Goal: Task Accomplishment & Management: Use online tool/utility

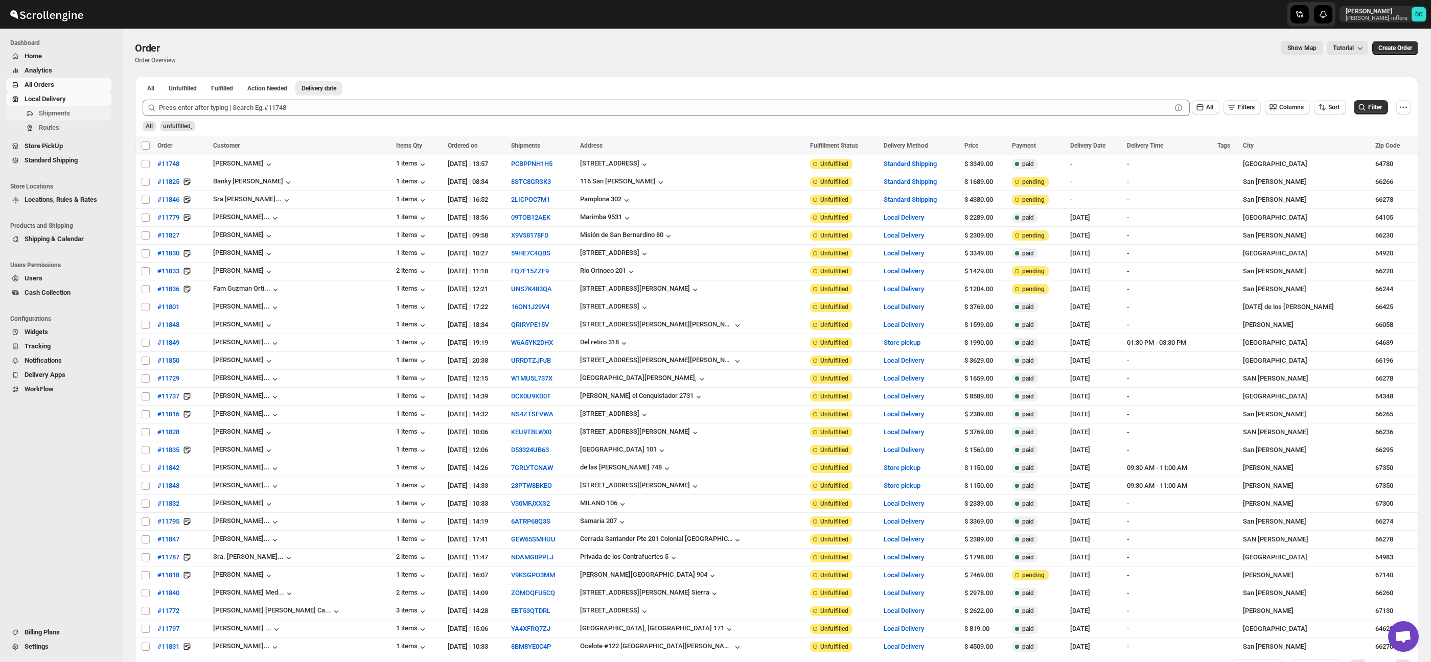
click at [67, 115] on span "Shipments" at bounding box center [54, 113] width 31 height 8
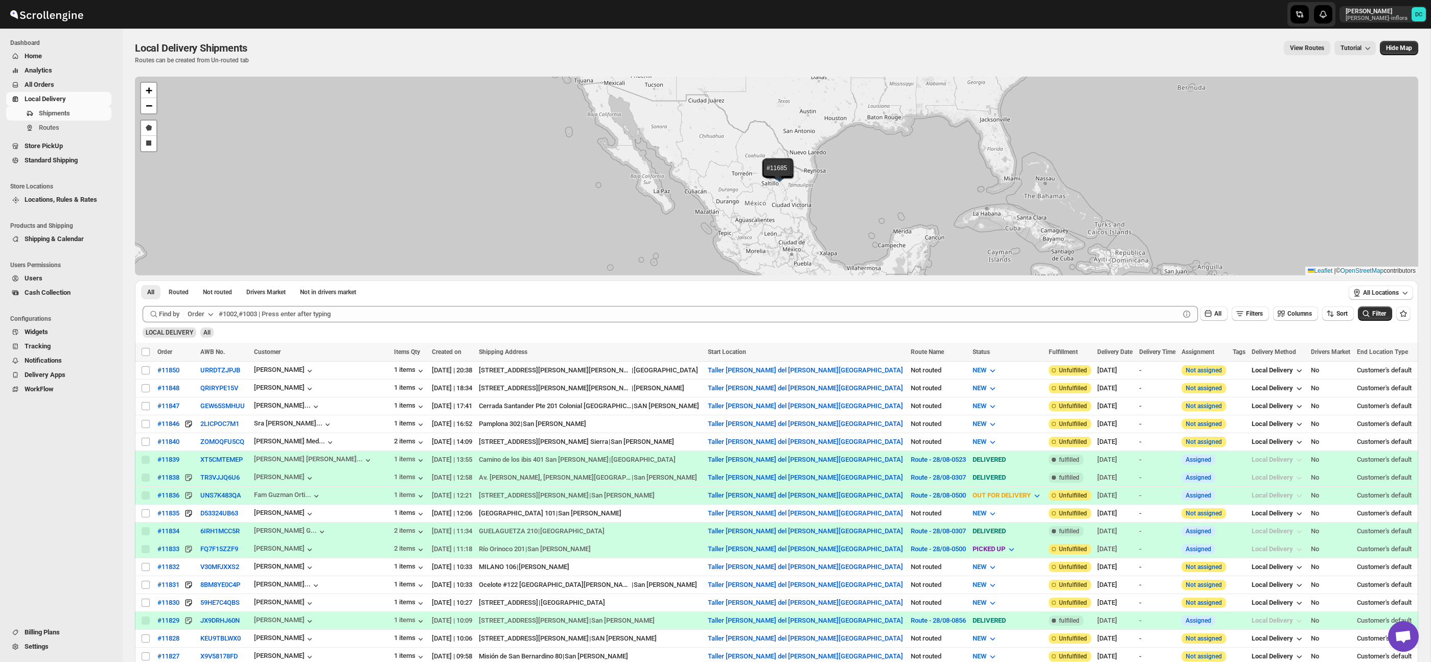
click at [66, 82] on span "All Orders" at bounding box center [67, 85] width 85 height 10
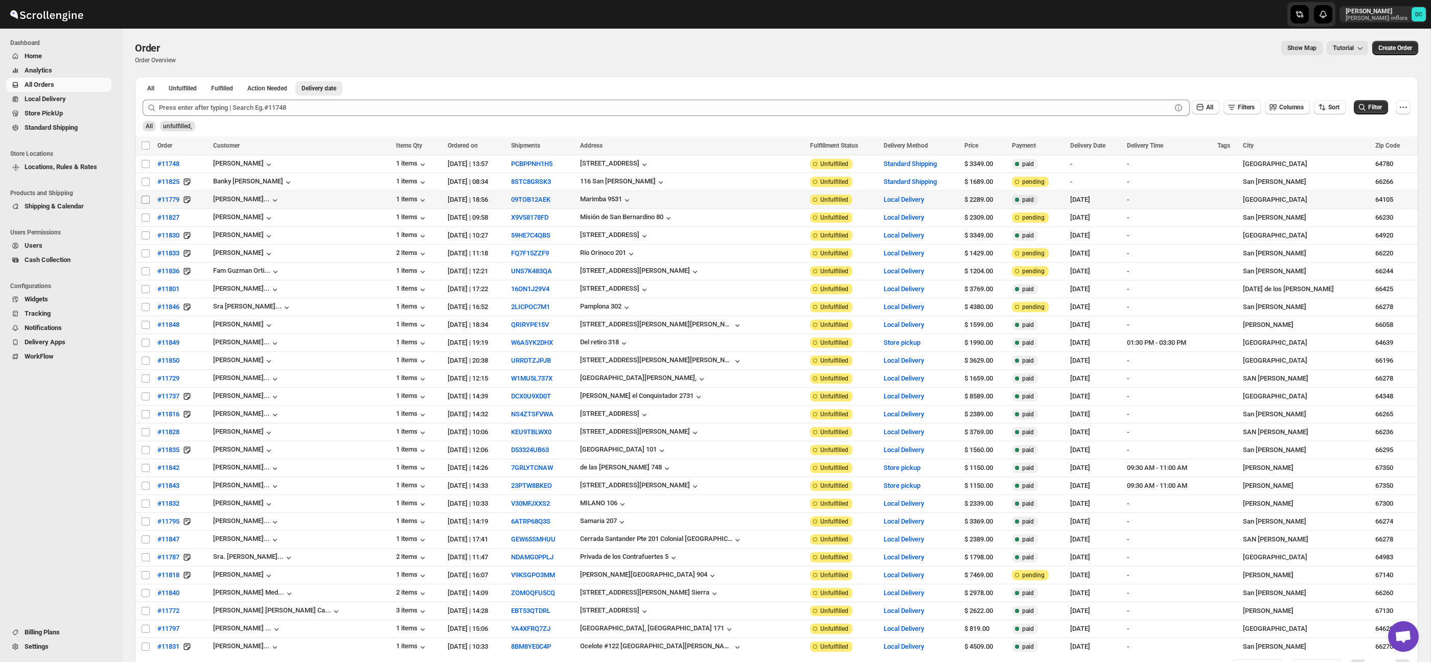
click at [143, 202] on input "Select order" at bounding box center [146, 200] width 8 height 8
checkbox input "true"
click at [144, 221] on input "Select order" at bounding box center [146, 218] width 8 height 8
checkbox input "true"
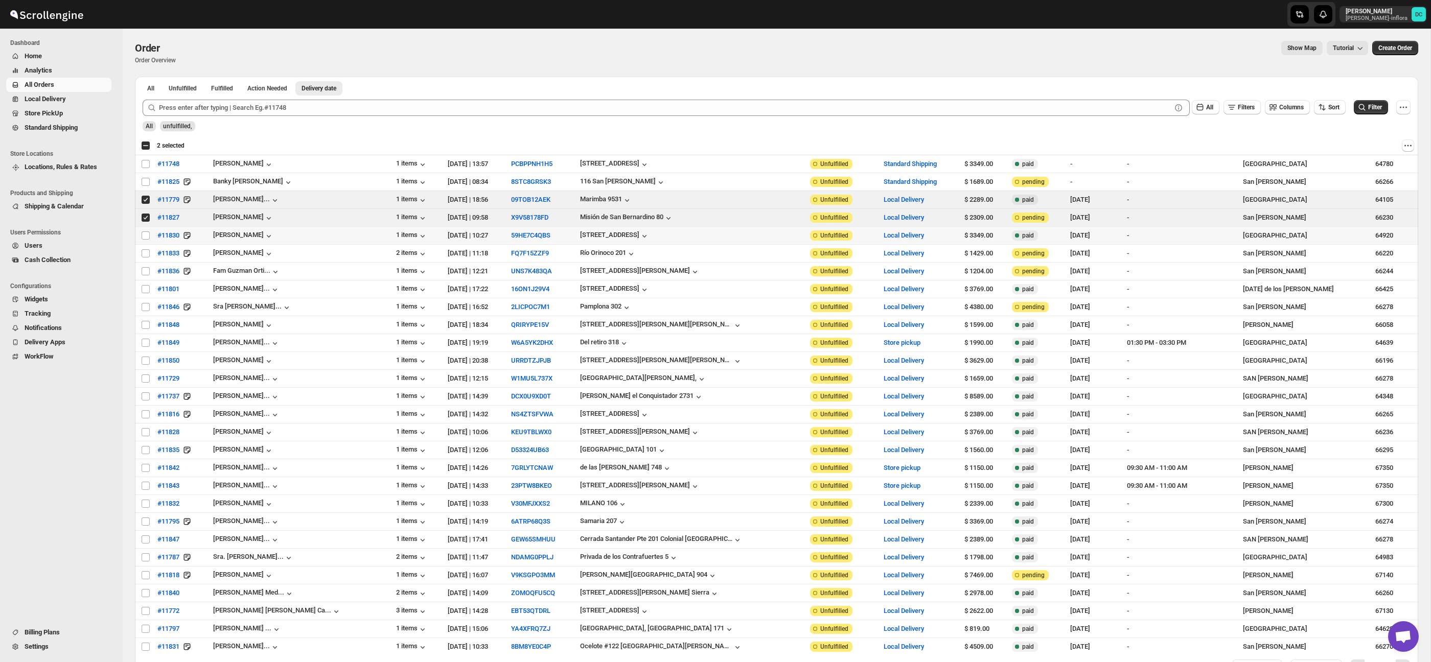
click at [146, 240] on input "Select order" at bounding box center [146, 236] width 8 height 8
checkbox input "true"
click at [147, 256] on input "Select order" at bounding box center [146, 253] width 8 height 8
checkbox input "true"
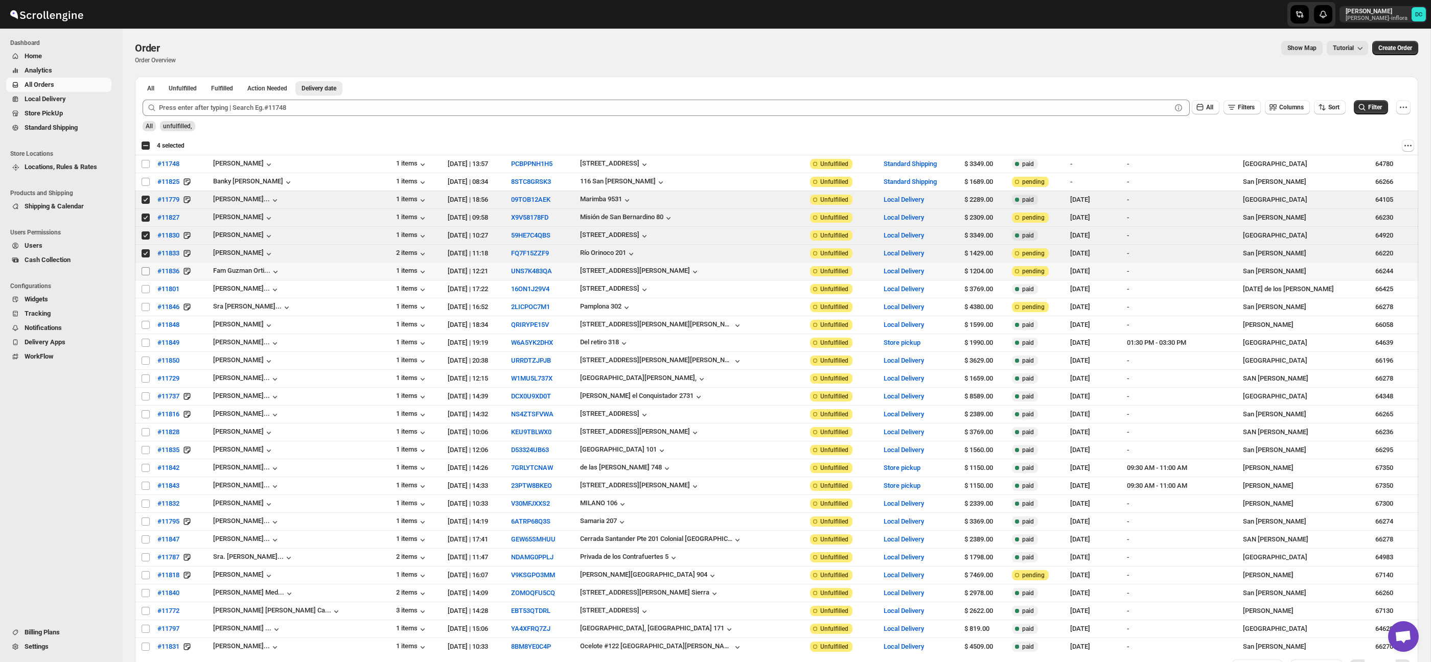
click at [146, 271] on input "Select order" at bounding box center [146, 271] width 8 height 8
click at [146, 272] on input "Select order" at bounding box center [146, 271] width 8 height 8
checkbox input "false"
click at [148, 252] on input "Select order" at bounding box center [146, 253] width 8 height 8
checkbox input "false"
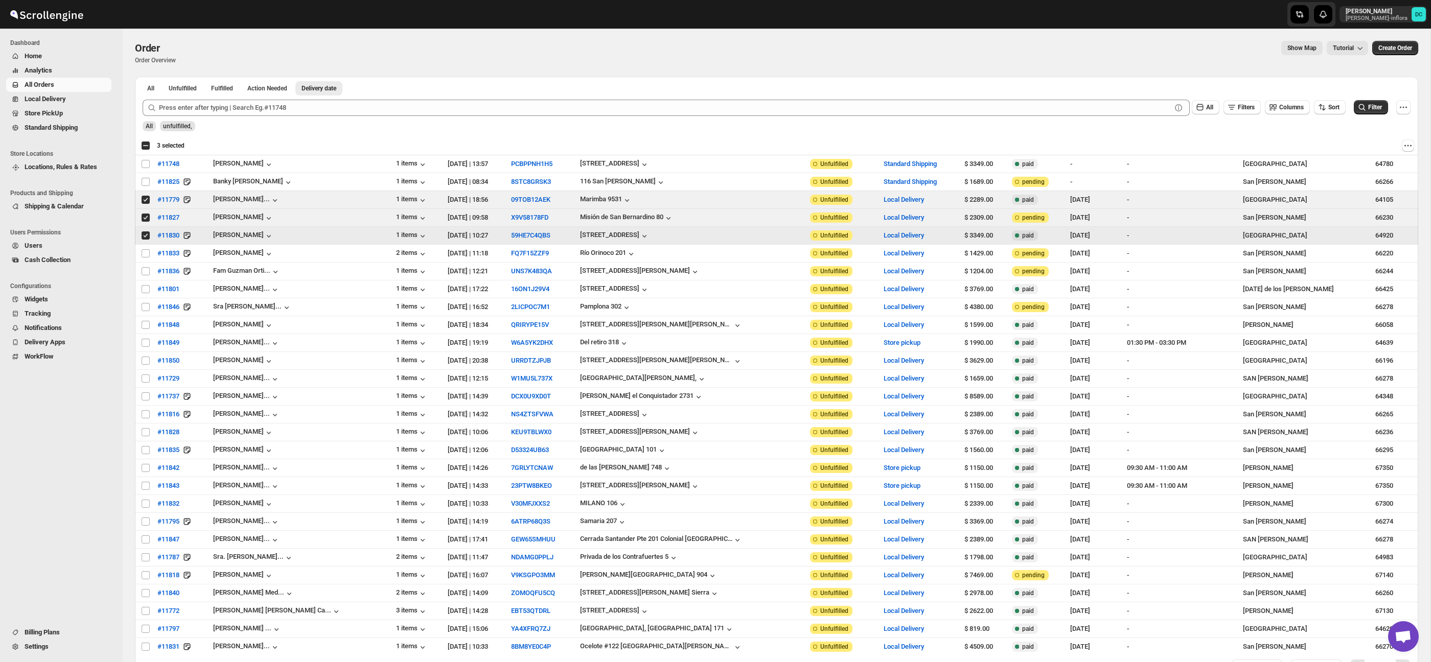
click at [144, 236] on input "Select order" at bounding box center [146, 236] width 8 height 8
checkbox input "false"
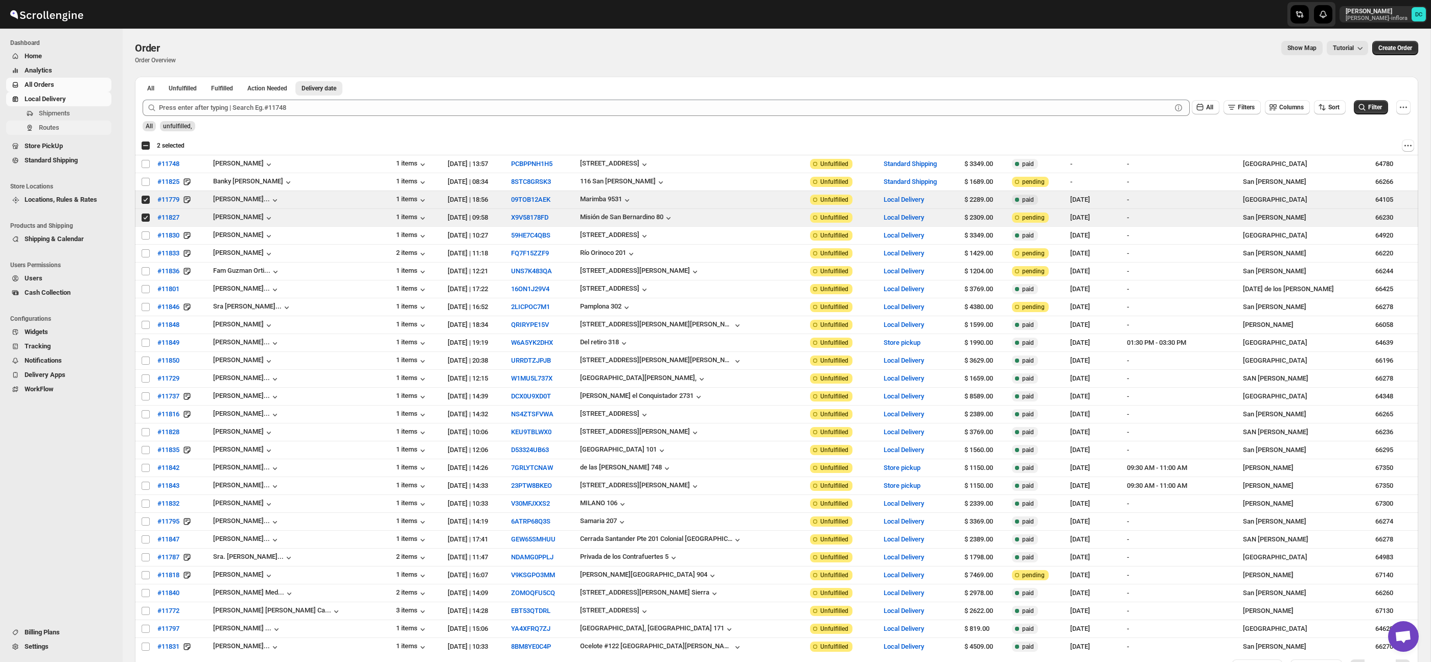
click at [74, 124] on span "Routes" at bounding box center [74, 128] width 71 height 10
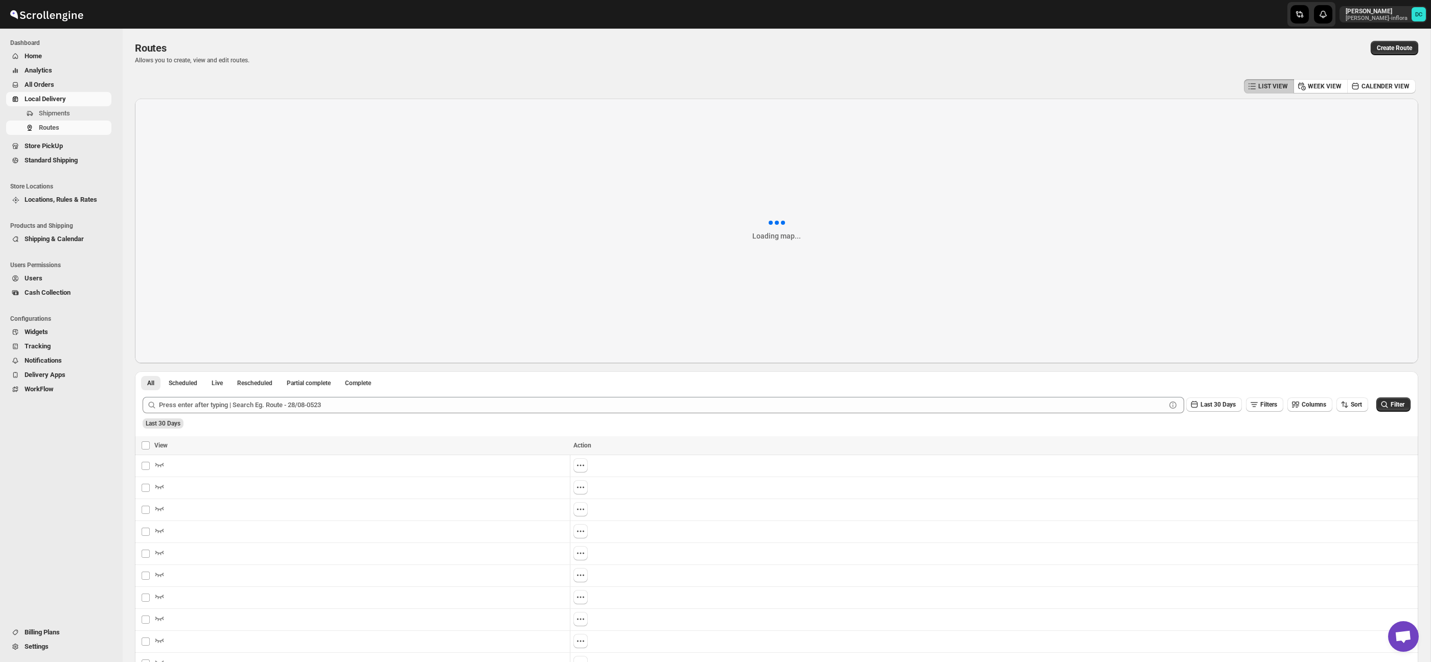
click at [62, 83] on span "All Orders" at bounding box center [67, 85] width 85 height 10
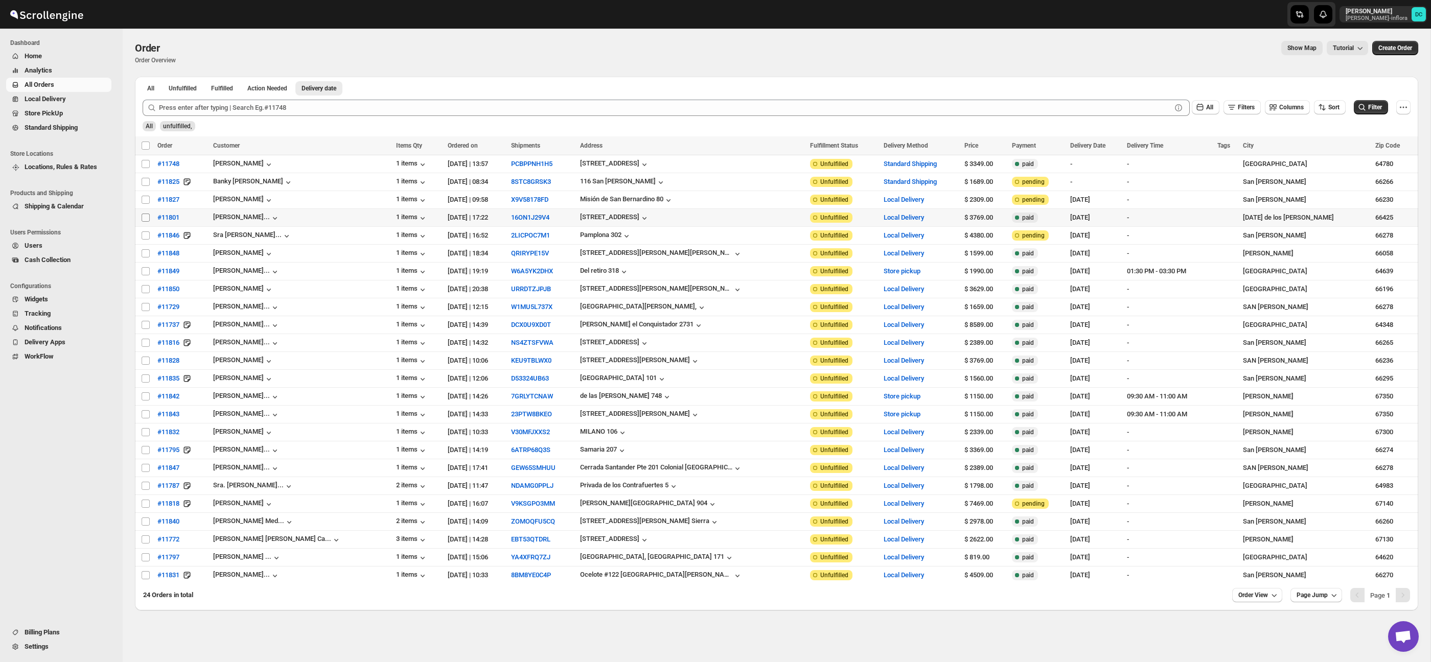
click at [146, 219] on input "Select order" at bounding box center [146, 218] width 8 height 8
checkbox input "true"
click at [145, 238] on input "Select order" at bounding box center [146, 236] width 8 height 8
checkbox input "true"
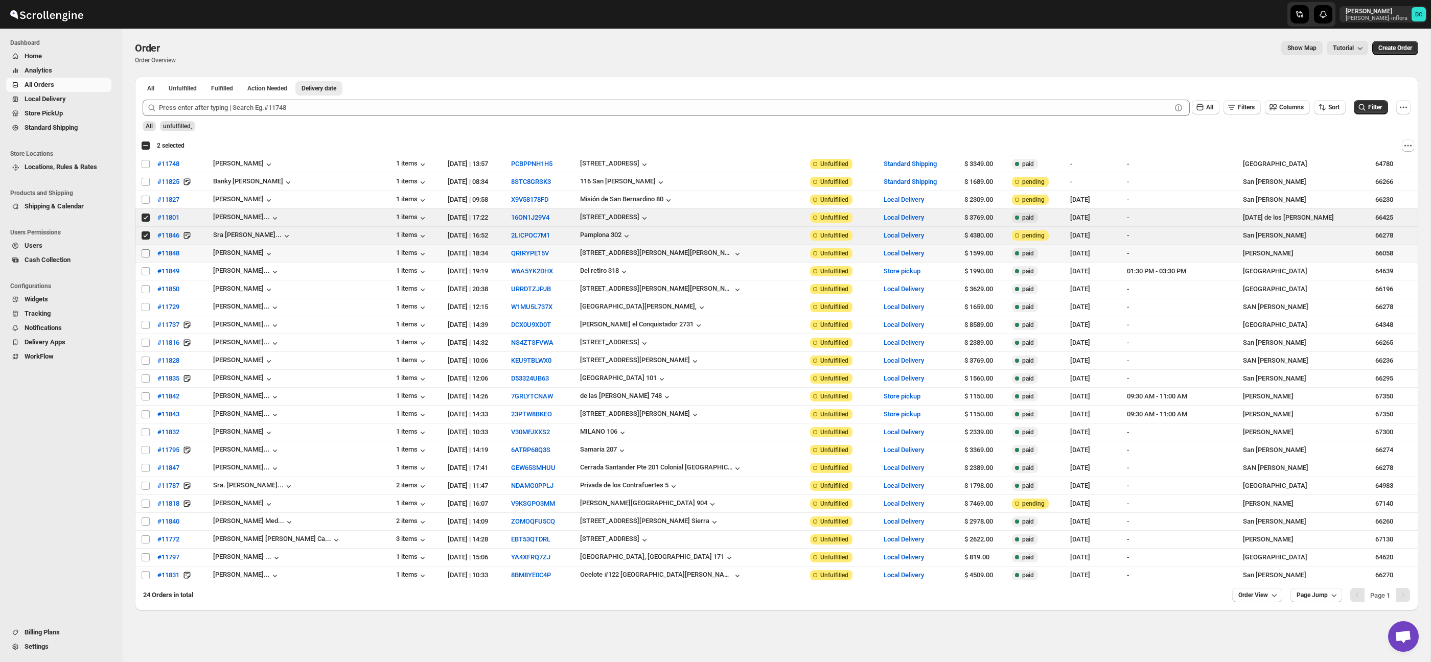
click at [144, 255] on input "Select order" at bounding box center [146, 253] width 8 height 8
checkbox input "true"
click at [146, 271] on input "Select order" at bounding box center [146, 271] width 8 height 8
checkbox input "true"
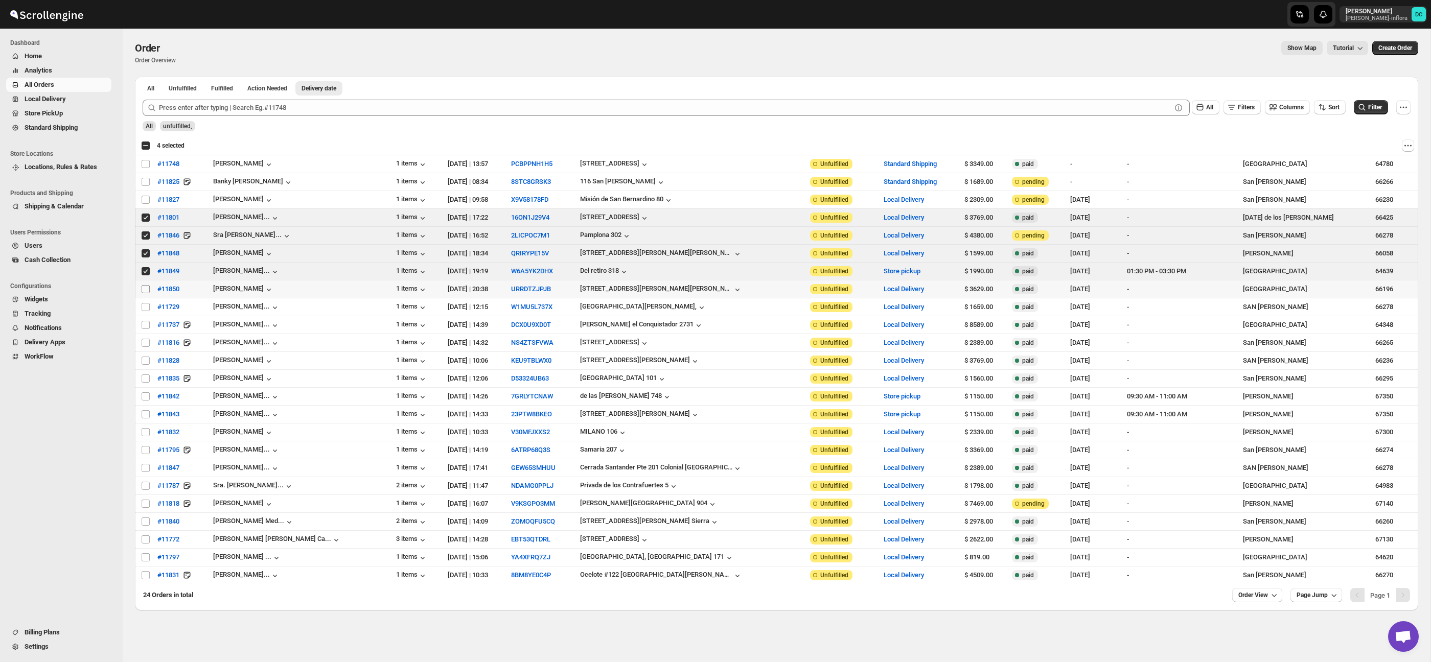
click at [145, 289] on input "Select order" at bounding box center [146, 289] width 8 height 8
click at [144, 288] on input "Select order" at bounding box center [146, 289] width 8 height 8
checkbox input "false"
click at [143, 271] on input "Select order" at bounding box center [146, 271] width 8 height 8
checkbox input "false"
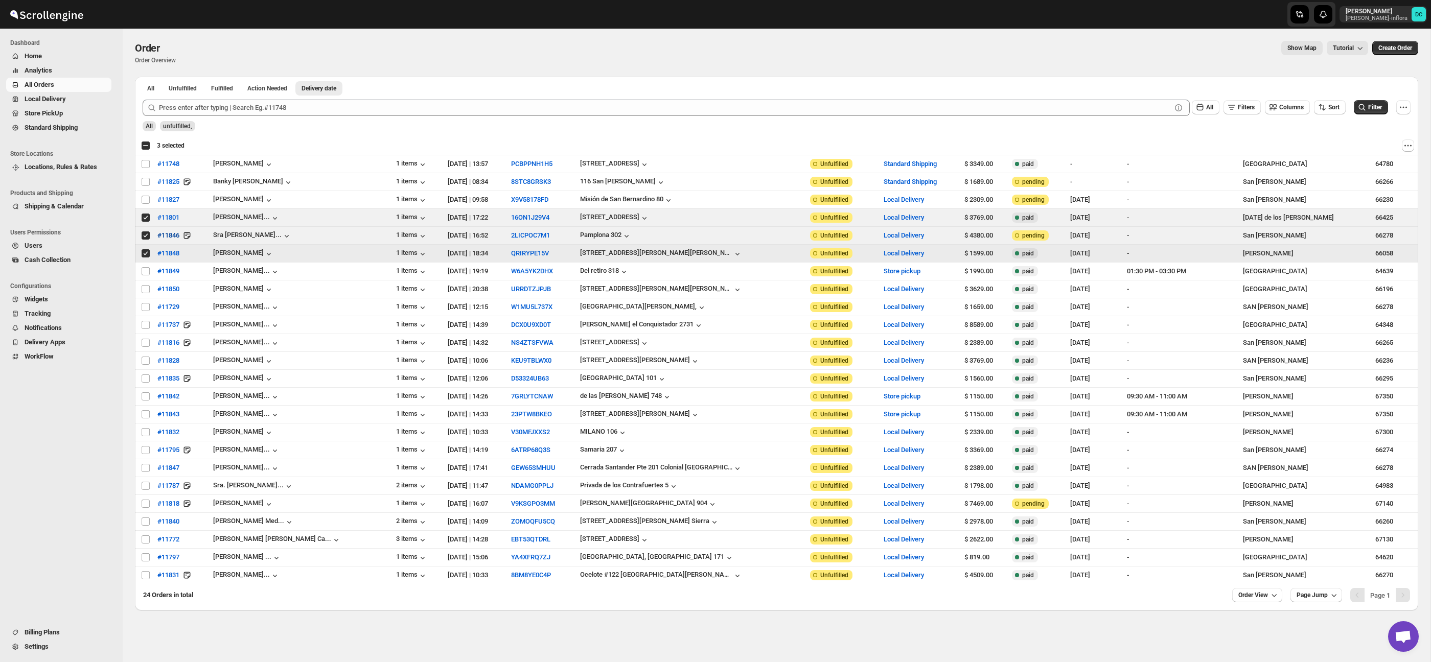
click at [145, 256] on input "Select order" at bounding box center [146, 253] width 8 height 8
checkbox input "false"
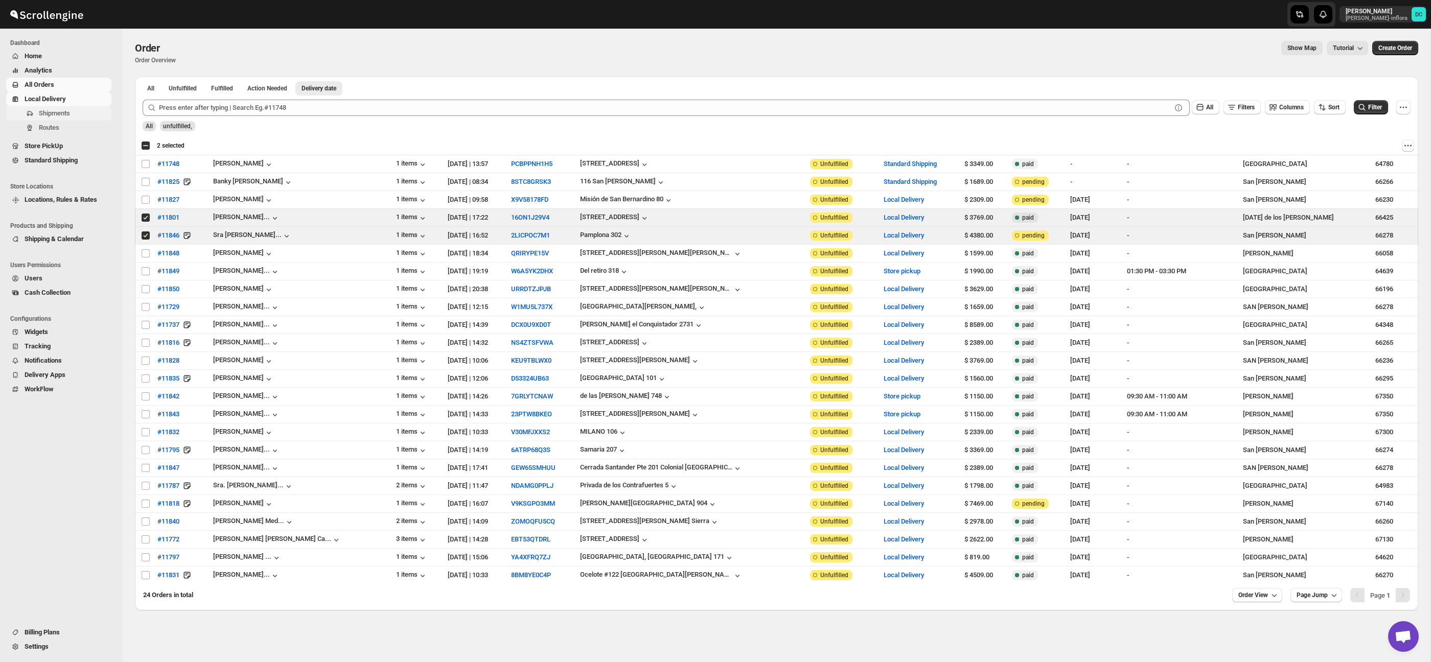
click at [81, 115] on span "Shipments" at bounding box center [74, 113] width 71 height 10
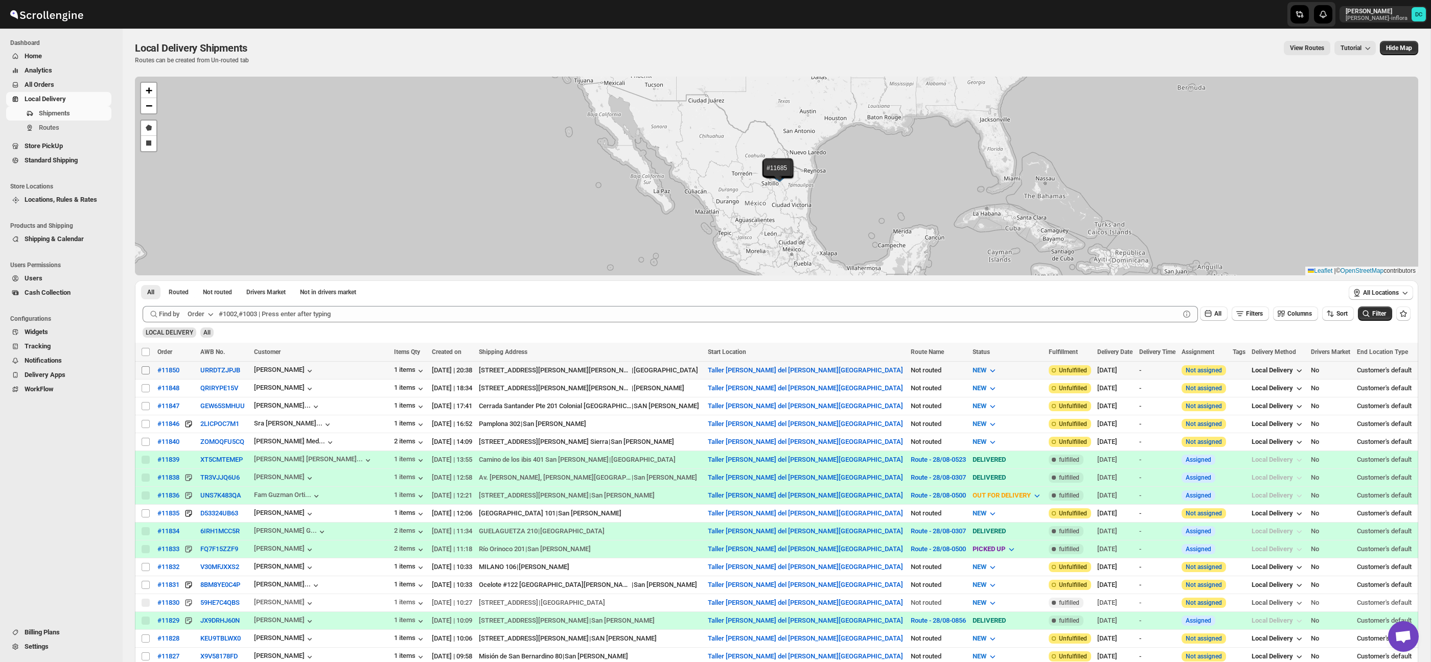
click at [148, 370] on input "Select shipment" at bounding box center [146, 370] width 8 height 8
checkbox input "true"
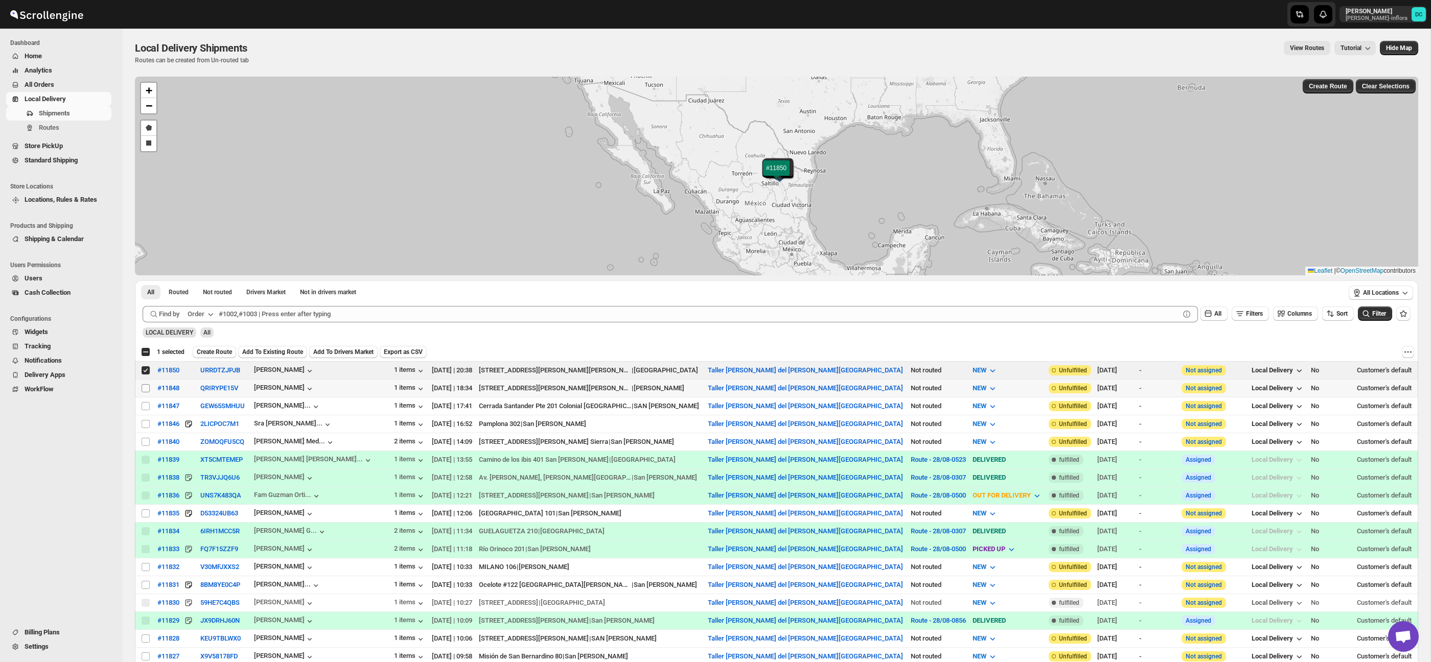
click at [150, 389] on span at bounding box center [145, 388] width 9 height 9
click at [150, 389] on input "Select shipment" at bounding box center [146, 388] width 8 height 8
checkbox input "false"
click at [146, 423] on input "Select shipment" at bounding box center [146, 424] width 8 height 8
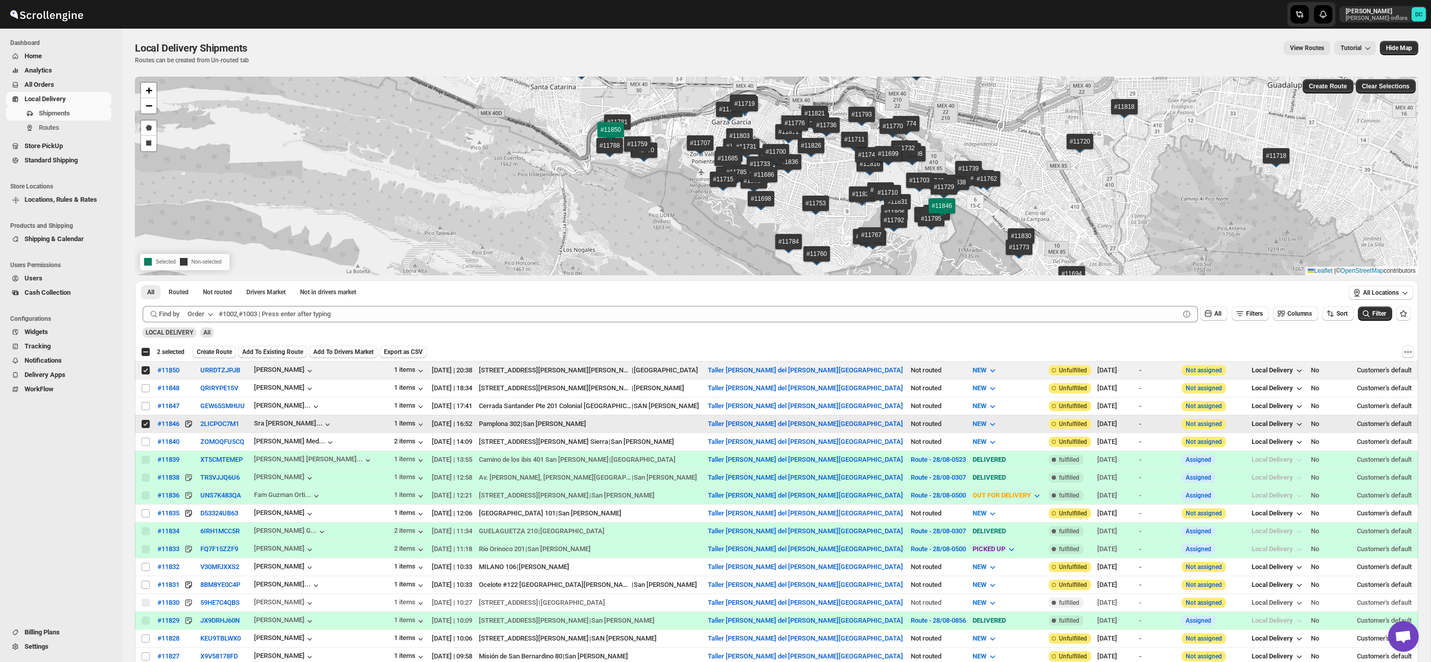
click at [147, 425] on input "Select shipment" at bounding box center [146, 424] width 8 height 8
checkbox input "false"
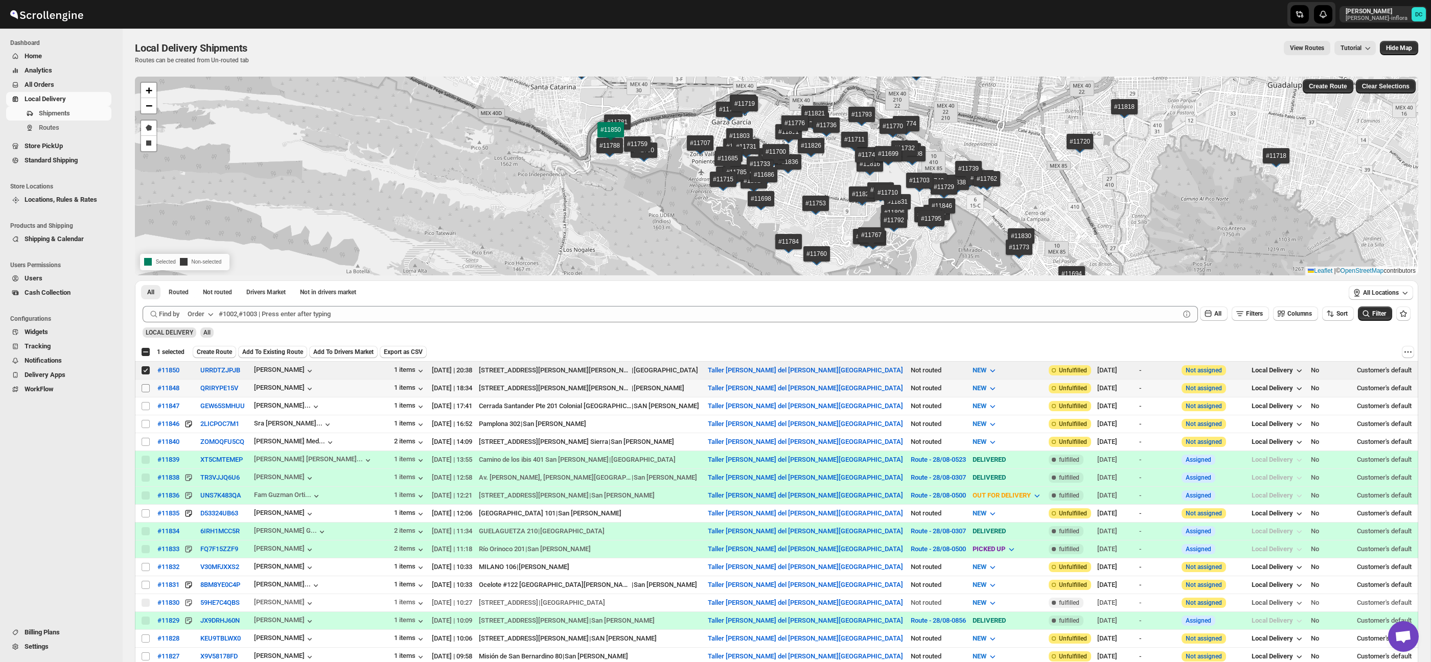
click at [148, 391] on input "Select shipment" at bounding box center [146, 388] width 8 height 8
checkbox input "true"
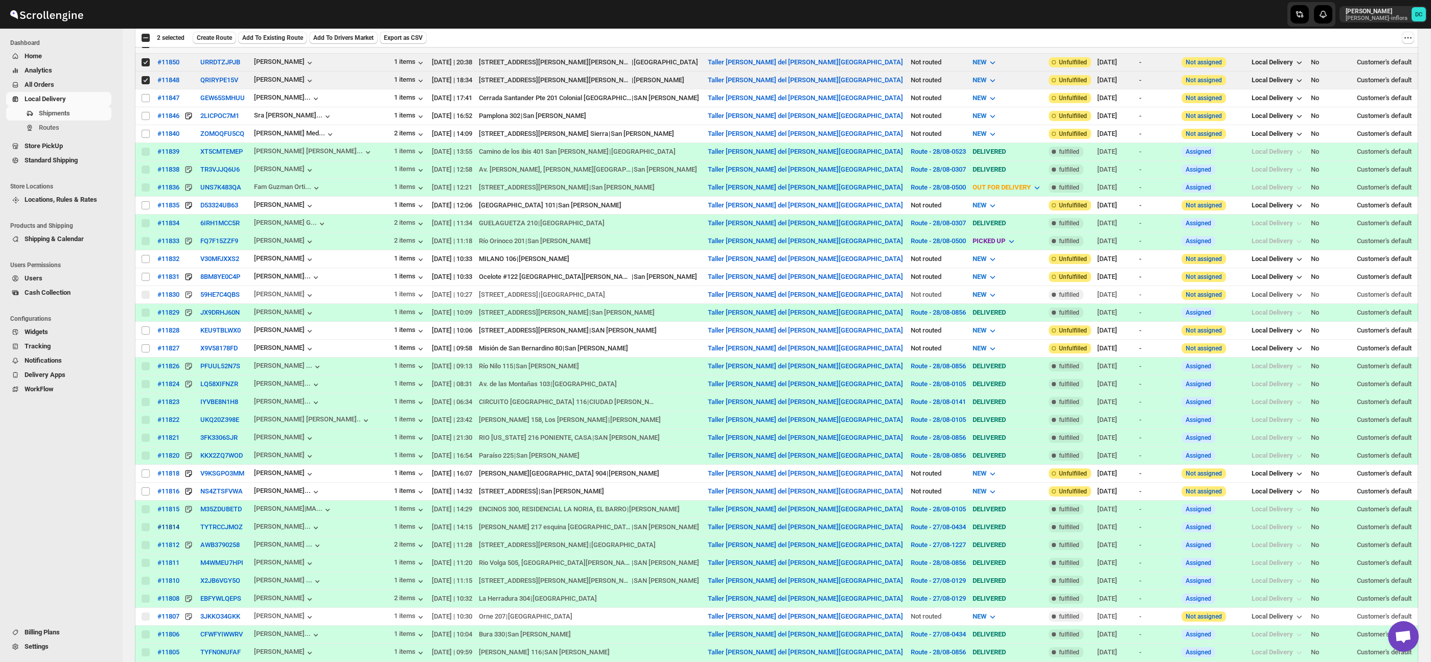
scroll to position [426, 0]
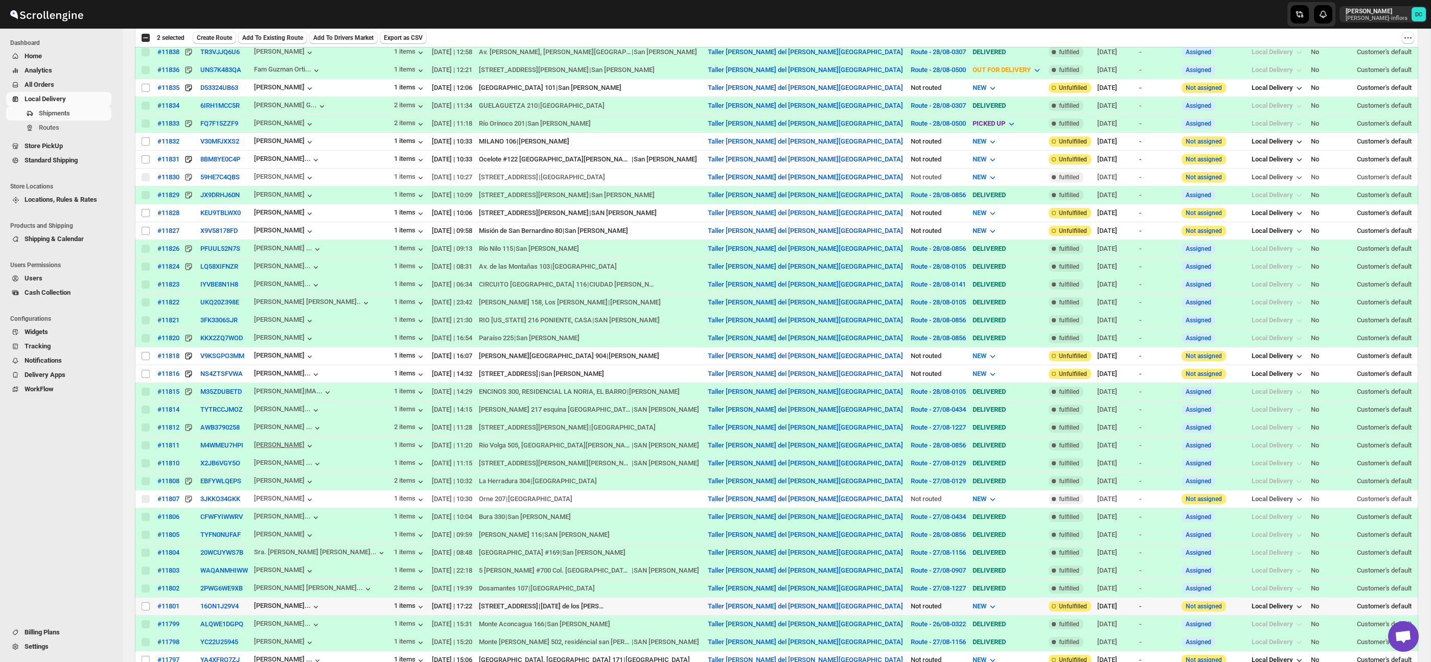
drag, startPoint x: 147, startPoint y: 607, endPoint x: 313, endPoint y: 444, distance: 233.1
click at [147, 608] on input "Select shipment" at bounding box center [146, 607] width 8 height 8
checkbox input "true"
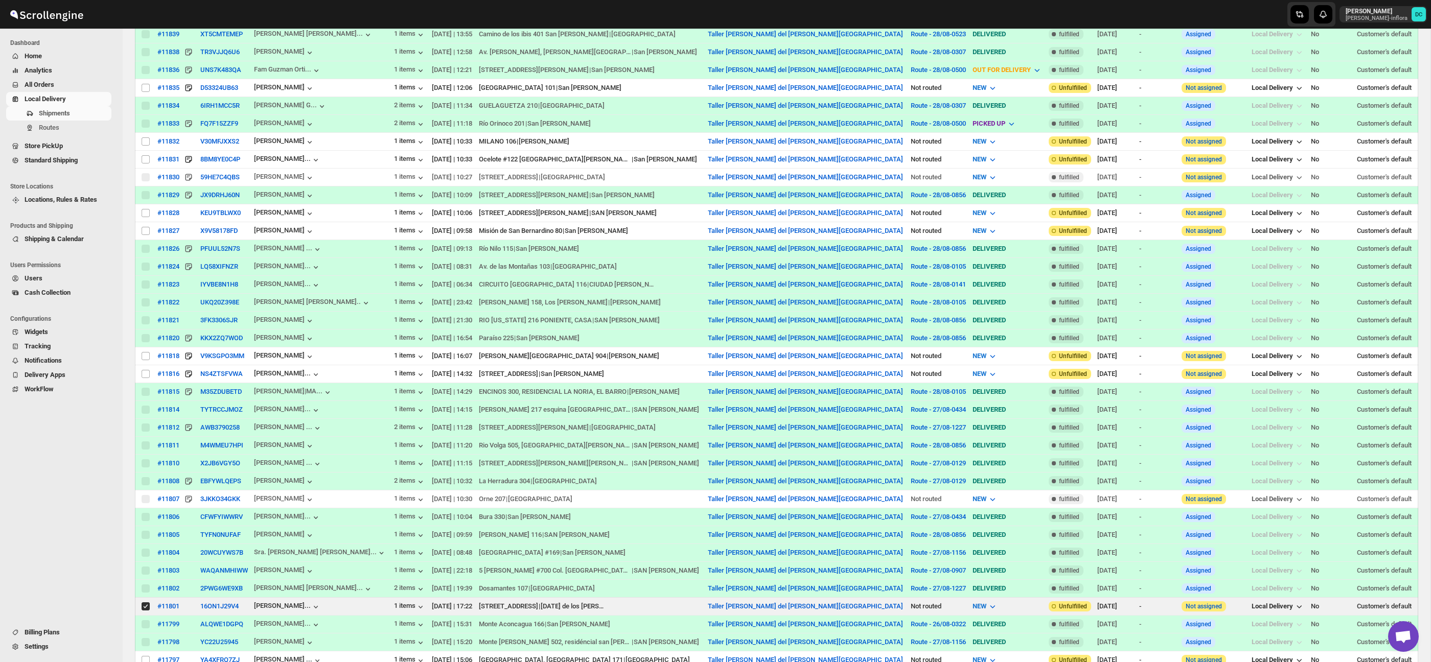
scroll to position [0, 0]
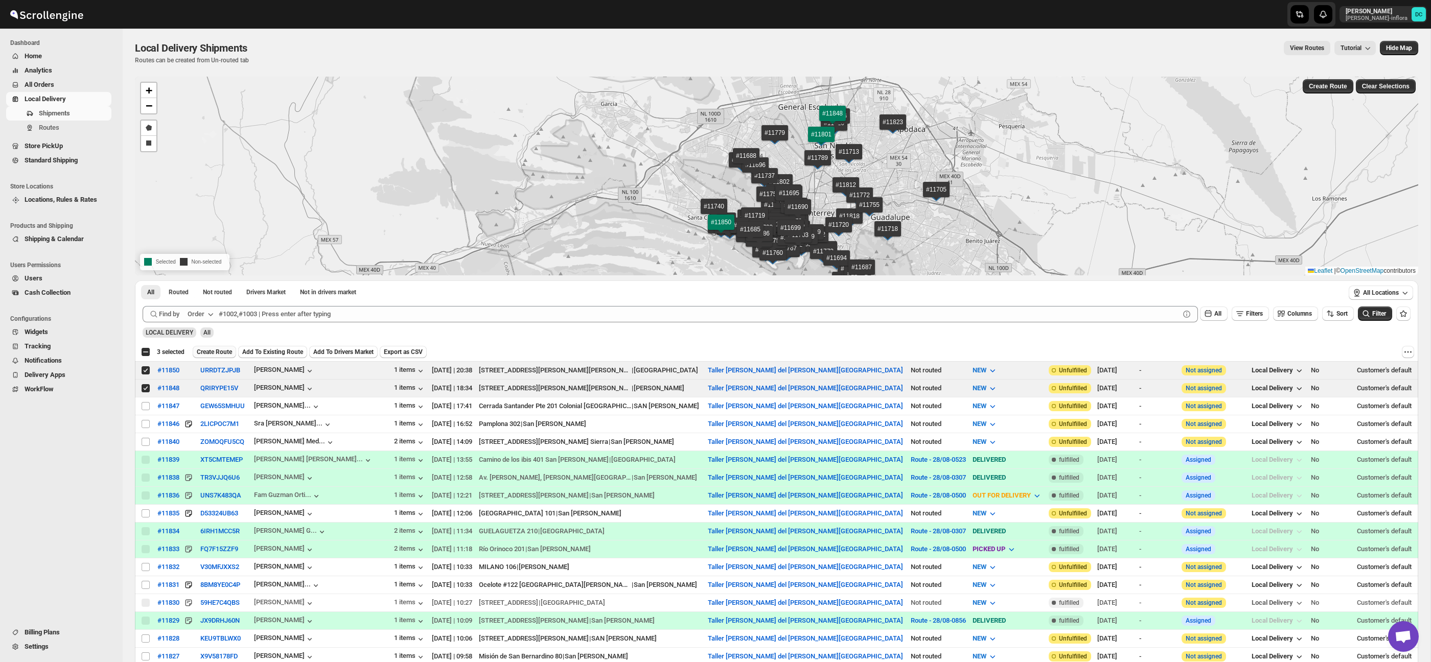
click at [230, 351] on span "Create Route" at bounding box center [214, 352] width 35 height 8
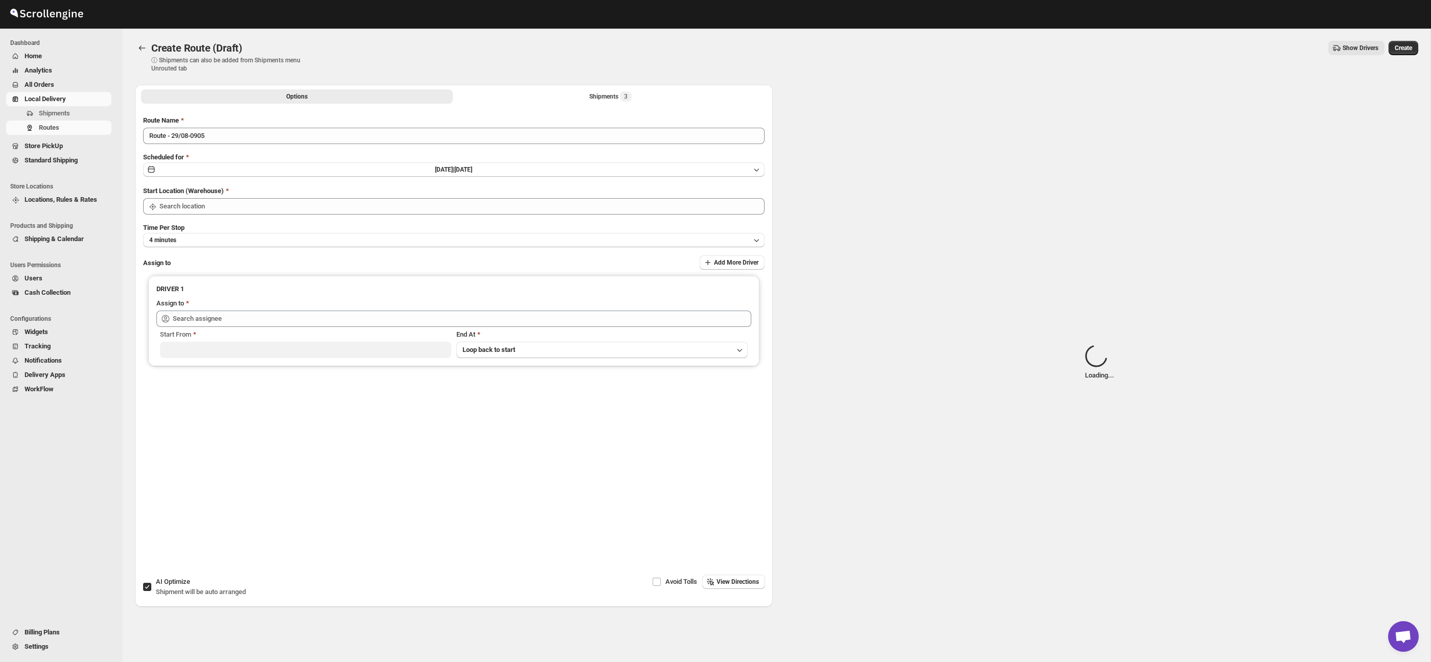
type input "Taller [PERSON_NAME] del [PERSON_NAME][GEOGRAPHIC_DATA]"
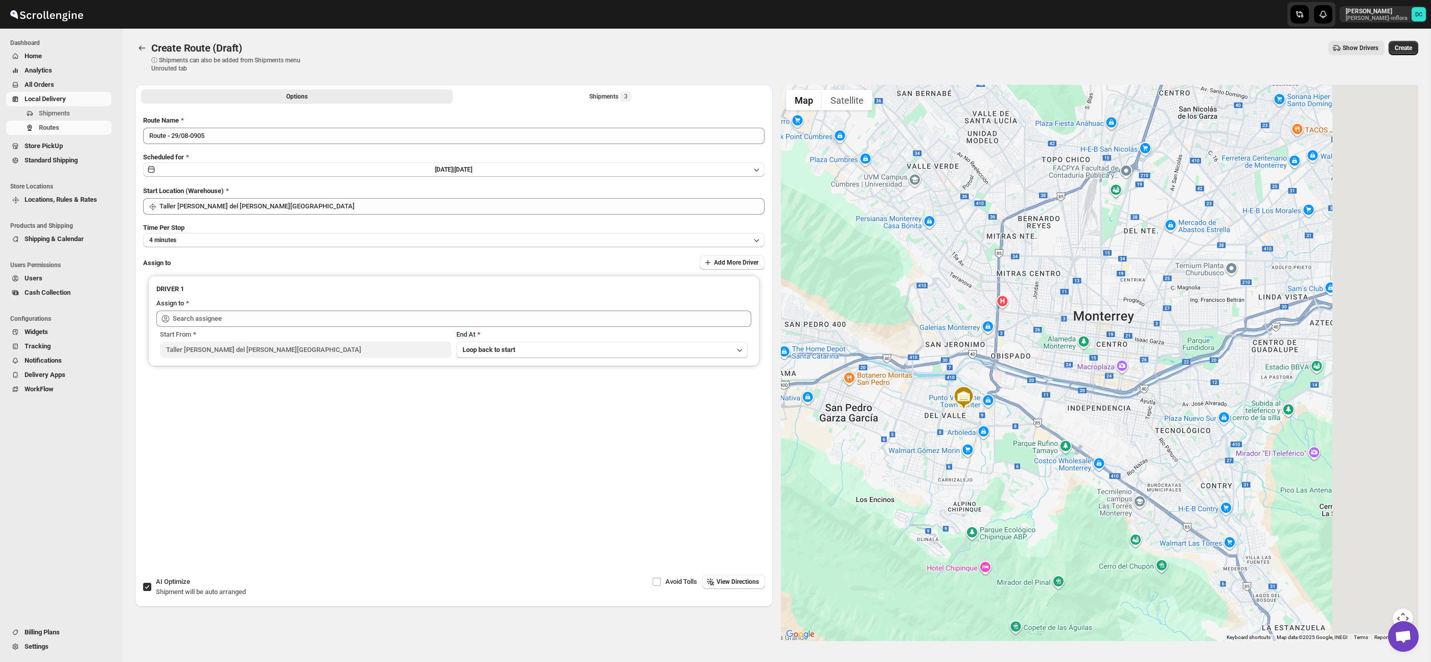
drag, startPoint x: 1151, startPoint y: 457, endPoint x: 1042, endPoint y: 486, distance: 113.0
click at [1027, 496] on div at bounding box center [1100, 363] width 638 height 557
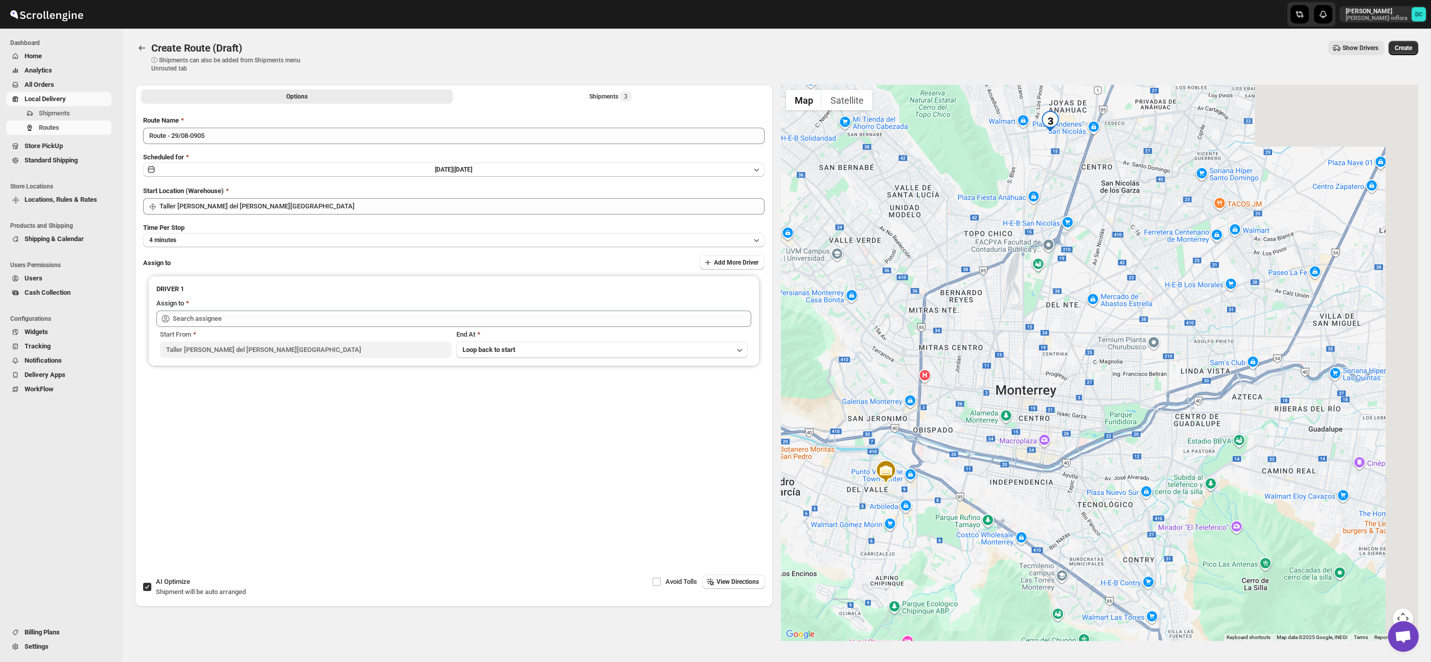
drag, startPoint x: 1160, startPoint y: 413, endPoint x: 1093, endPoint y: 509, distance: 117.0
click at [1093, 500] on div at bounding box center [1100, 363] width 638 height 557
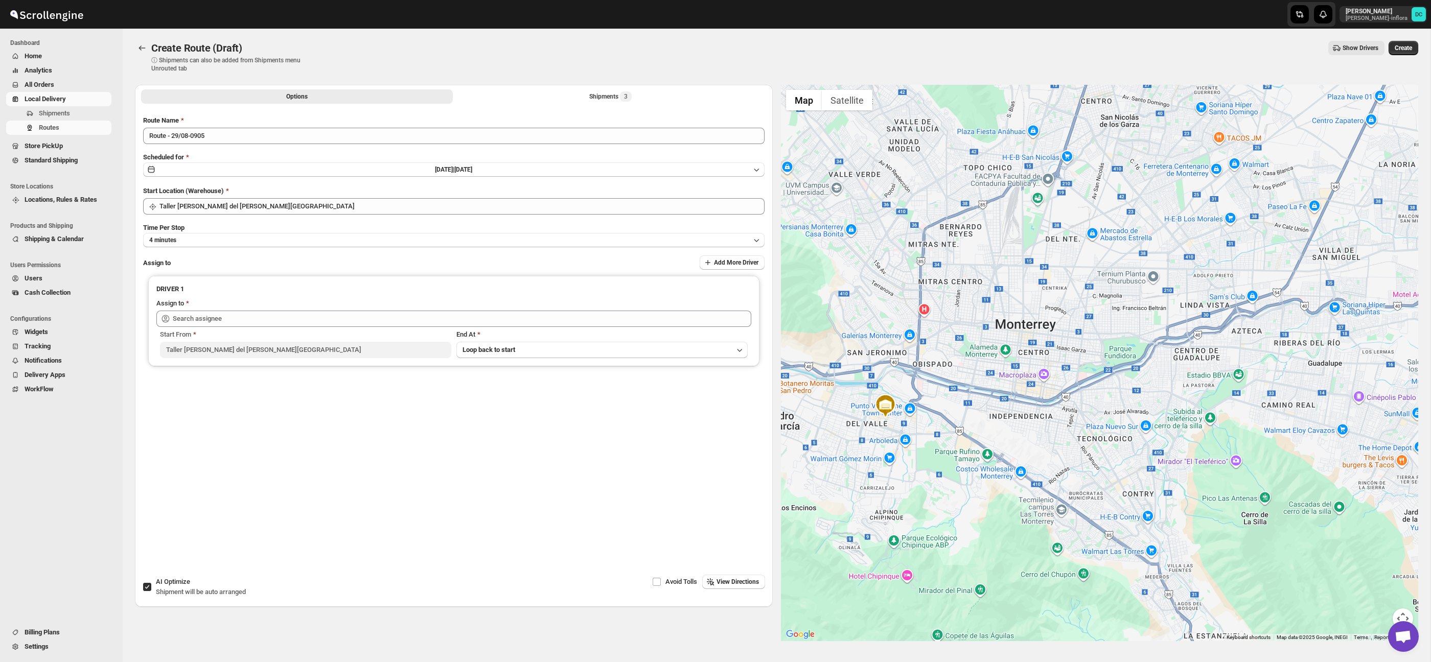
drag, startPoint x: 1113, startPoint y: 481, endPoint x: 1135, endPoint y: 398, distance: 86.0
click at [1134, 396] on div at bounding box center [1100, 363] width 638 height 557
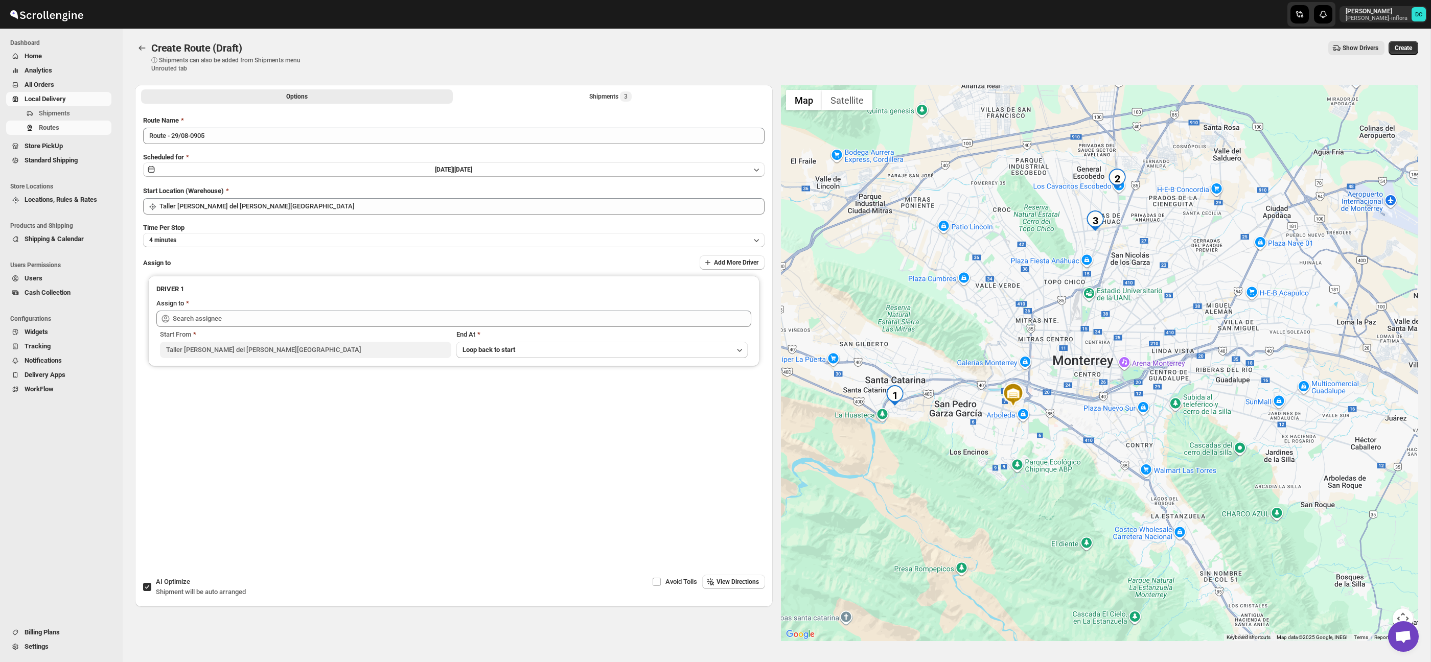
drag, startPoint x: 1205, startPoint y: 464, endPoint x: 1207, endPoint y: 431, distance: 33.3
click at [1207, 431] on div at bounding box center [1100, 363] width 638 height 557
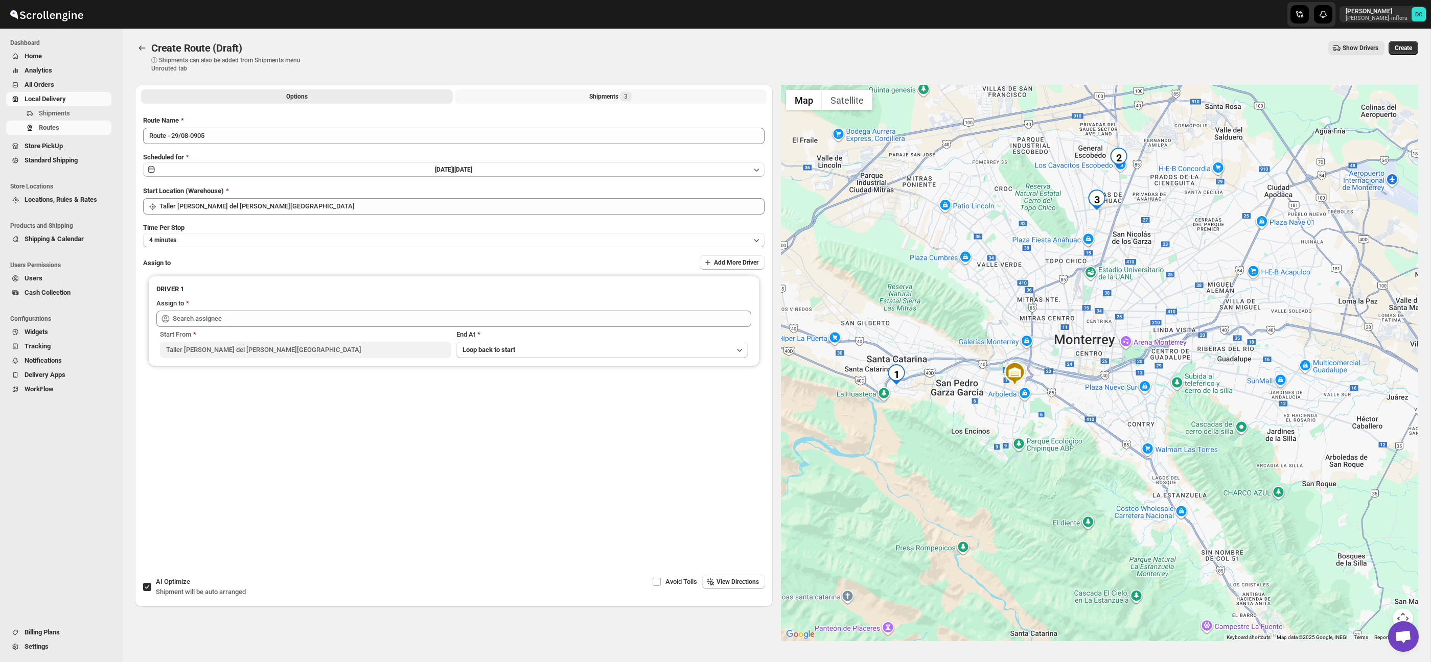
click at [492, 99] on button "Shipments 3" at bounding box center [611, 96] width 312 height 14
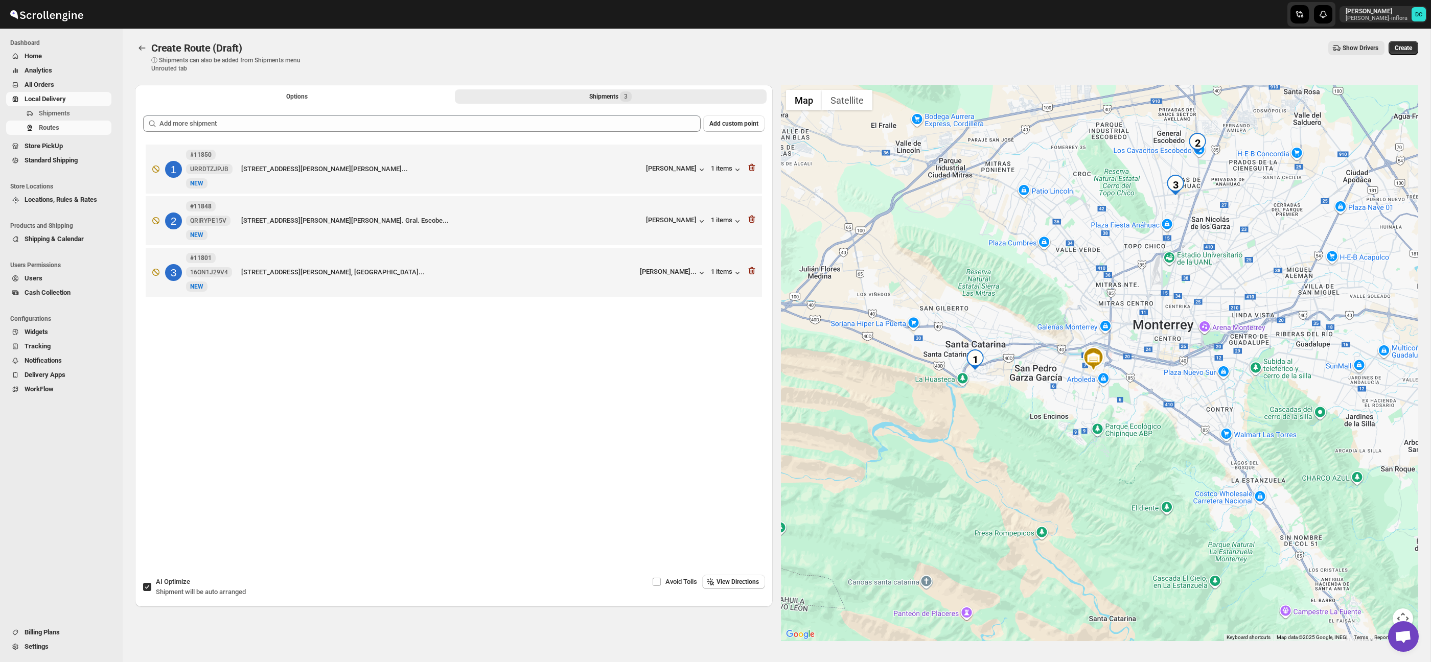
drag, startPoint x: 1186, startPoint y: 315, endPoint x: 1156, endPoint y: 354, distance: 49.5
click at [1156, 354] on div at bounding box center [1100, 363] width 638 height 557
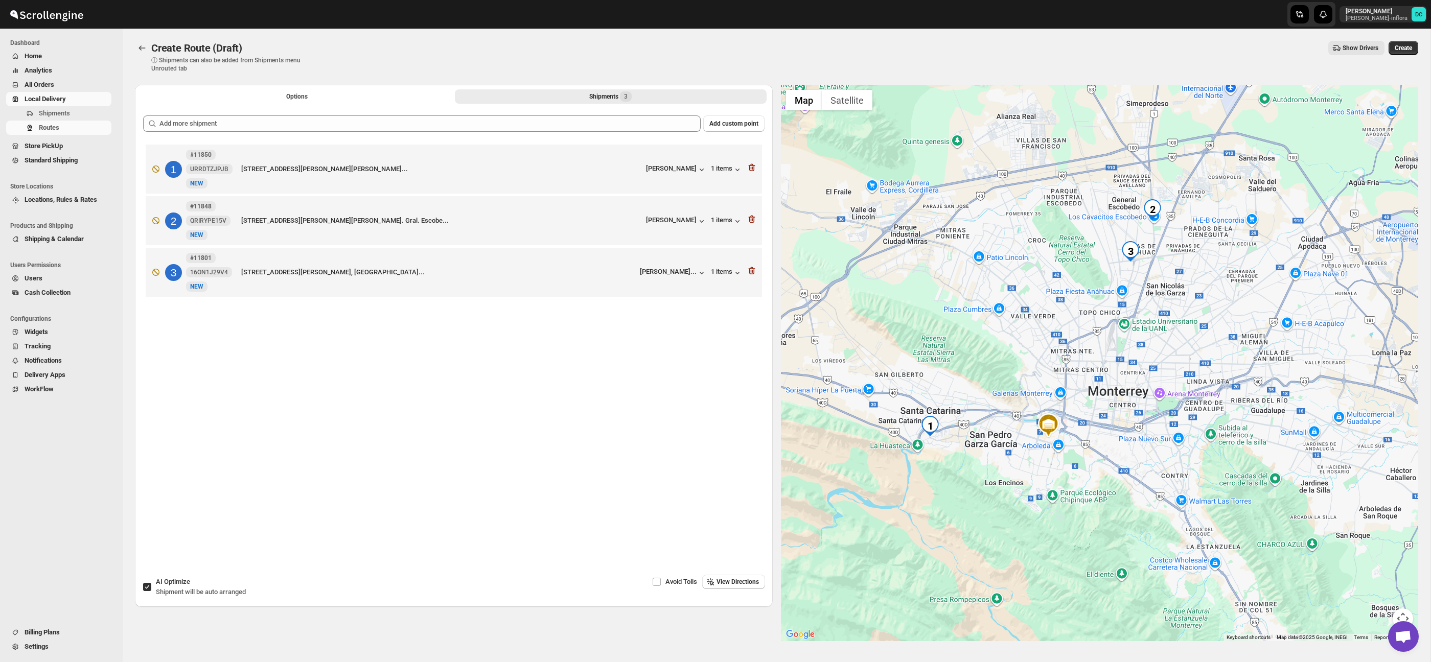
drag, startPoint x: 1201, startPoint y: 339, endPoint x: 1191, endPoint y: 357, distance: 21.0
click at [1191, 357] on div at bounding box center [1100, 363] width 638 height 557
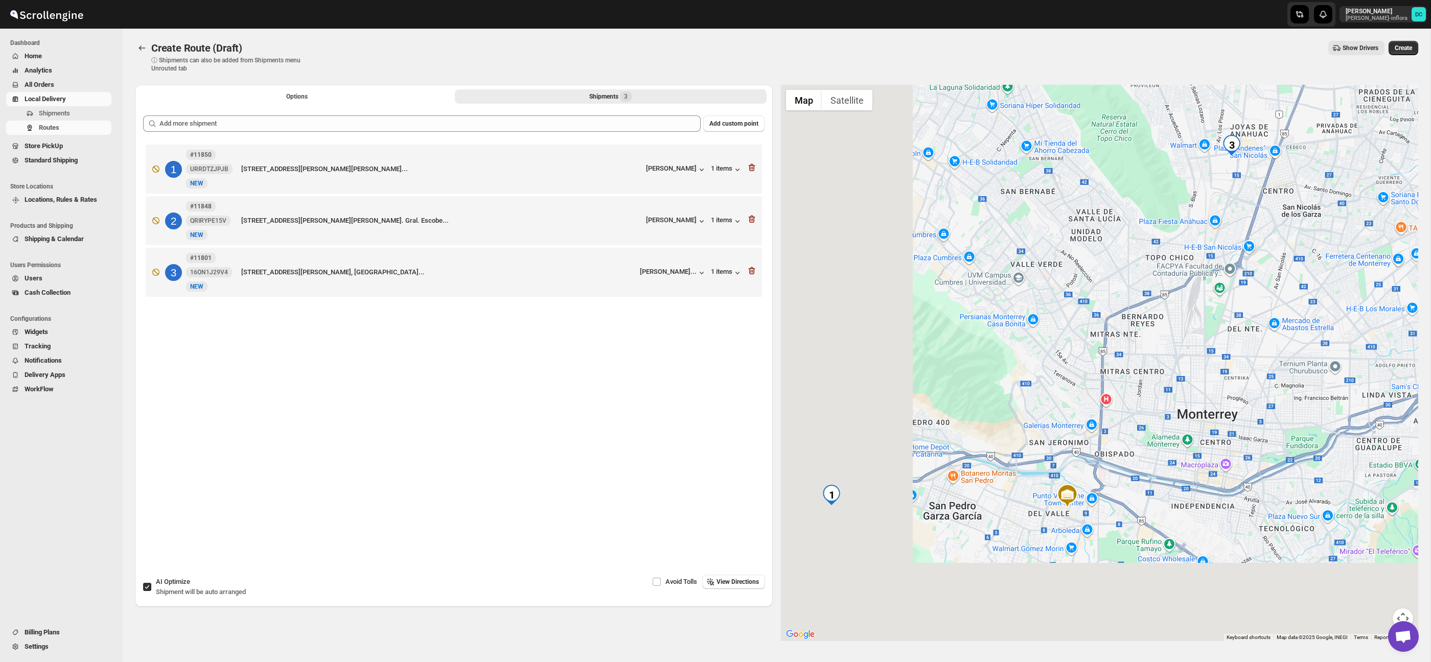
drag, startPoint x: 1010, startPoint y: 455, endPoint x: 1152, endPoint y: 363, distance: 168.8
click at [1152, 363] on div at bounding box center [1100, 363] width 638 height 557
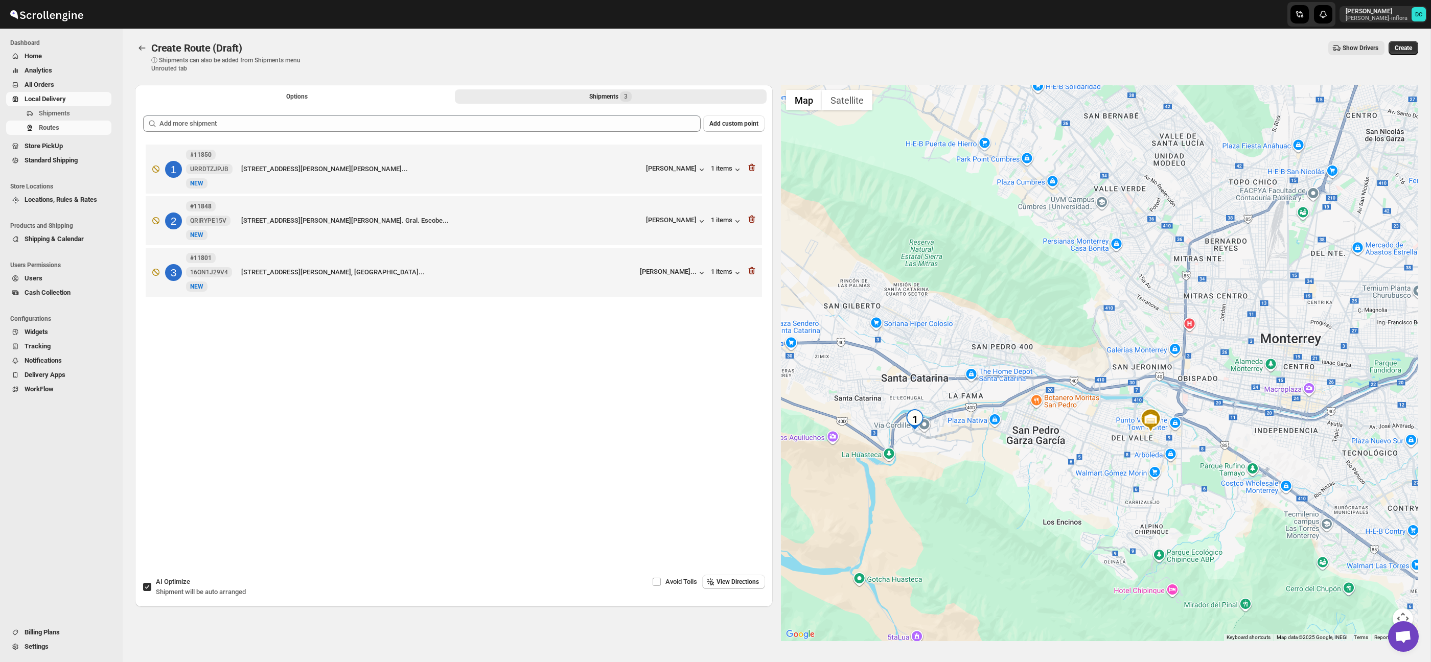
drag, startPoint x: 1094, startPoint y: 384, endPoint x: 1056, endPoint y: 402, distance: 41.6
click at [1125, 365] on div at bounding box center [1100, 363] width 638 height 557
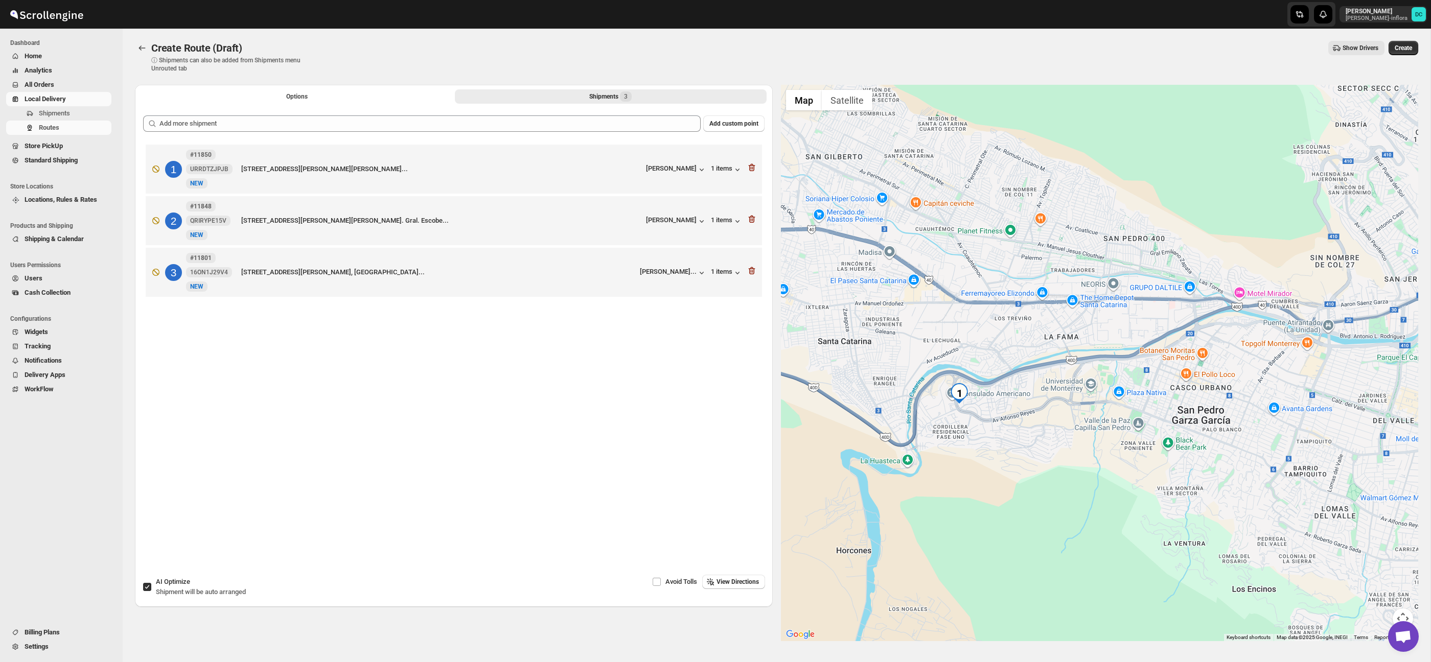
drag, startPoint x: 944, startPoint y: 434, endPoint x: 965, endPoint y: 431, distance: 21.7
click at [965, 432] on div at bounding box center [1100, 363] width 638 height 557
